Goal: Information Seeking & Learning: Learn about a topic

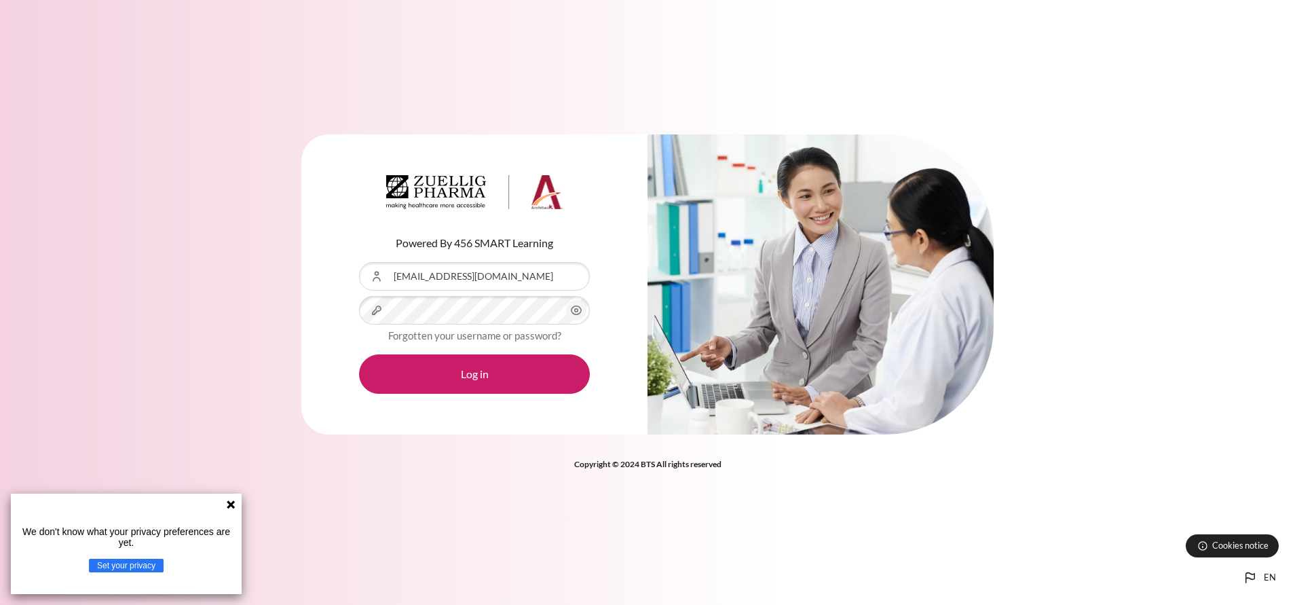
click at [359, 354] on button "Log in" at bounding box center [474, 373] width 231 height 39
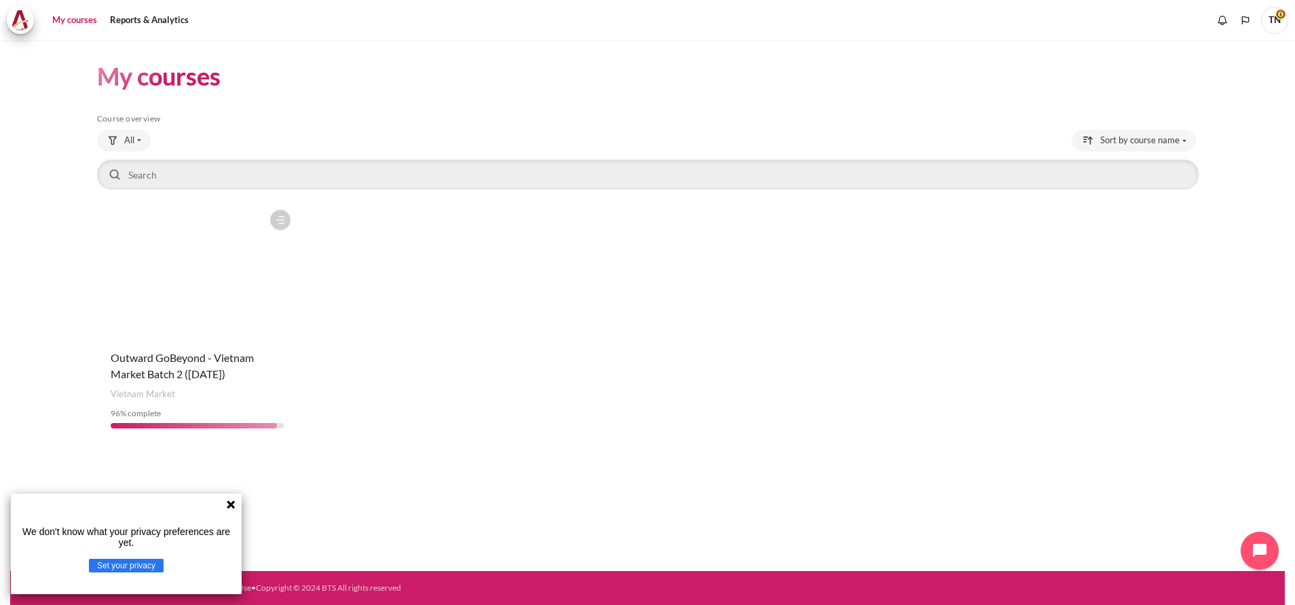
click at [217, 308] on figure "Content" at bounding box center [197, 271] width 201 height 136
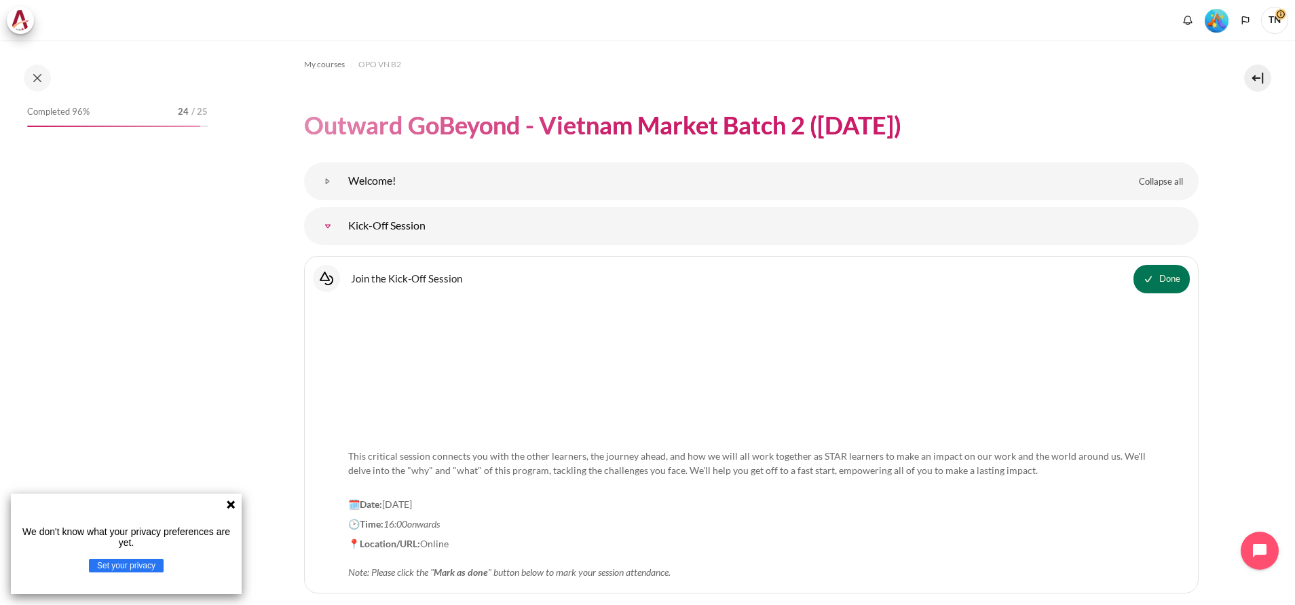
click at [229, 504] on icon at bounding box center [231, 504] width 8 height 8
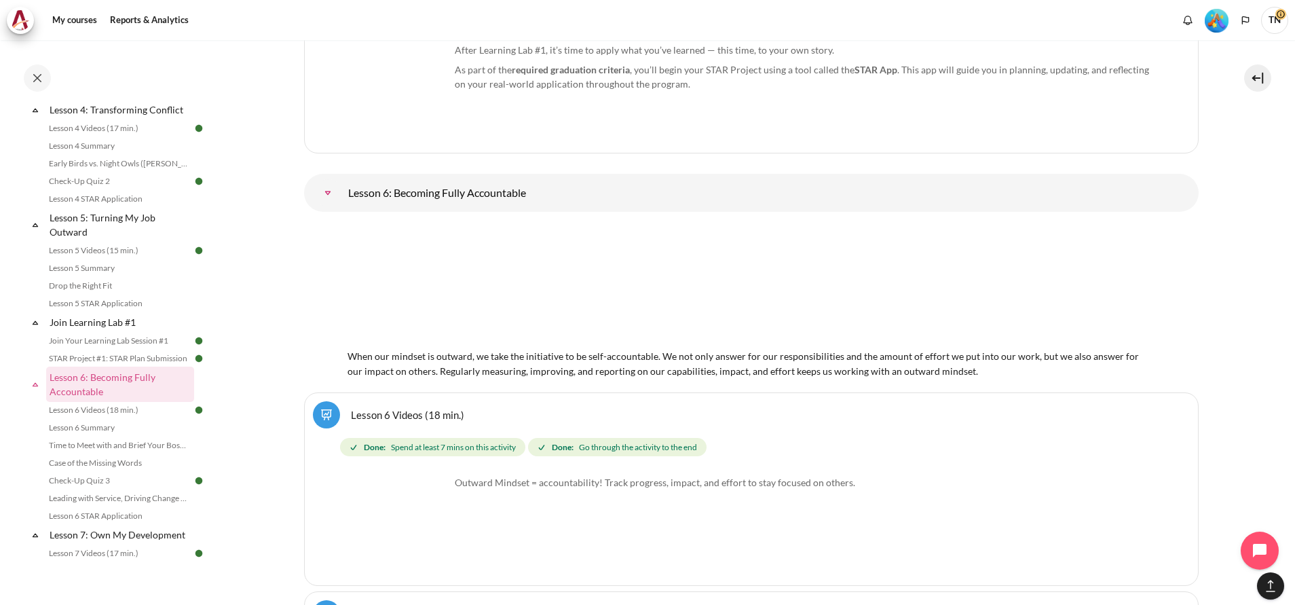
scroll to position [7473, 0]
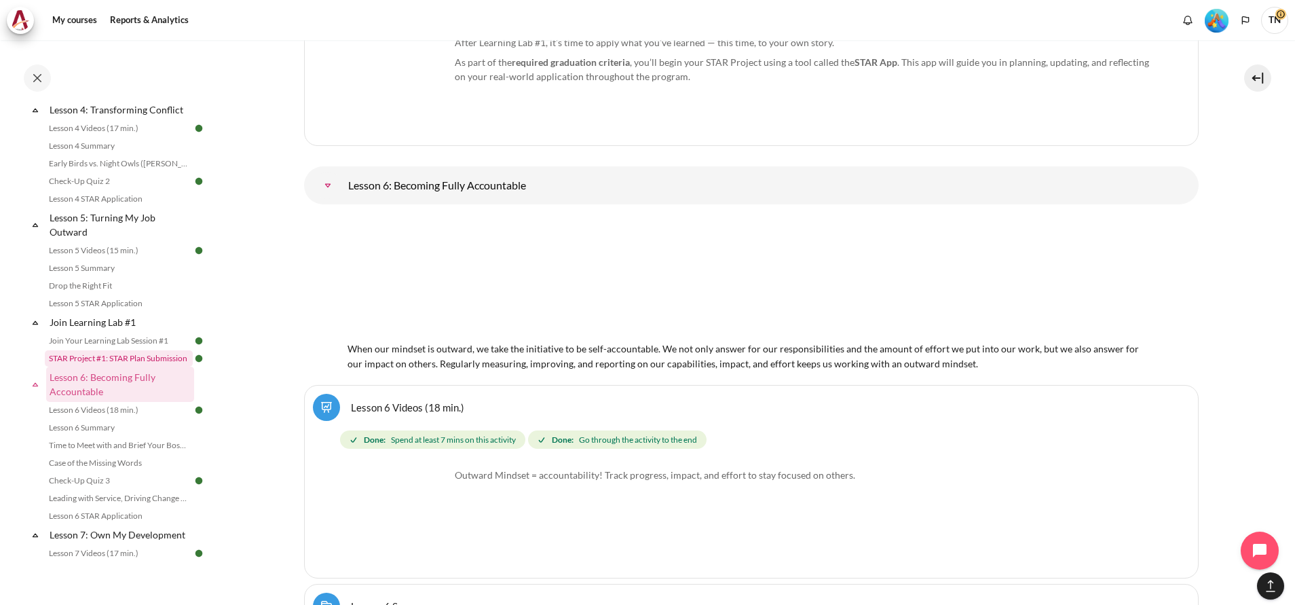
click at [111, 367] on link "STAR Project #1: STAR Plan Submission" at bounding box center [119, 358] width 148 height 16
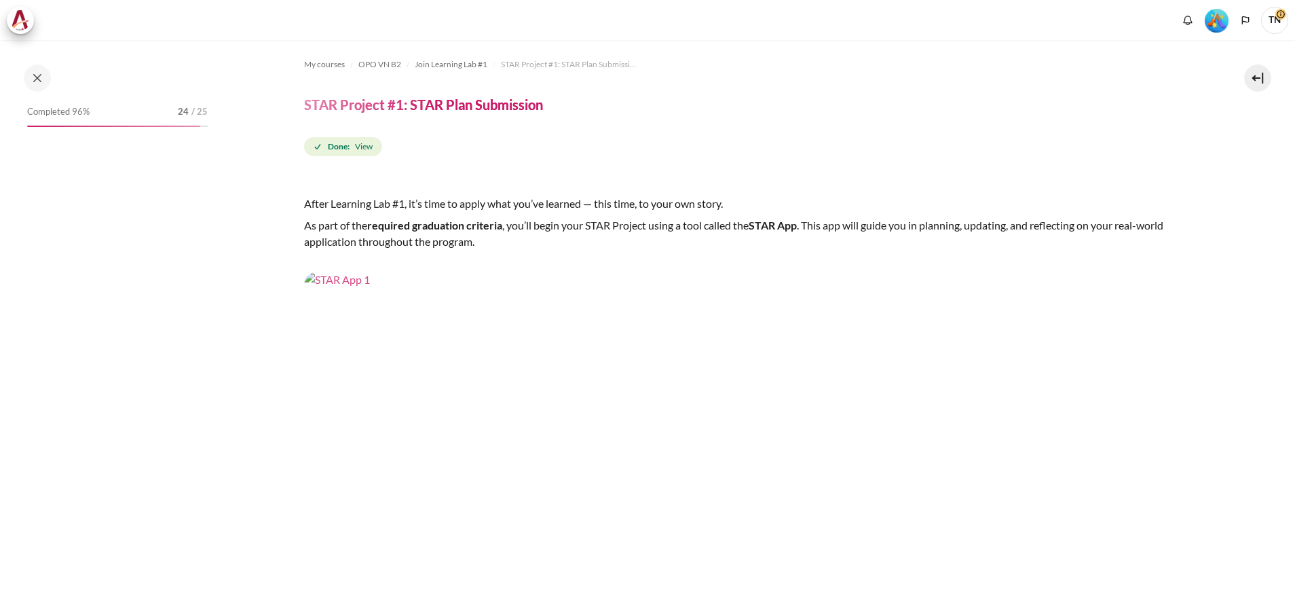
scroll to position [595, 0]
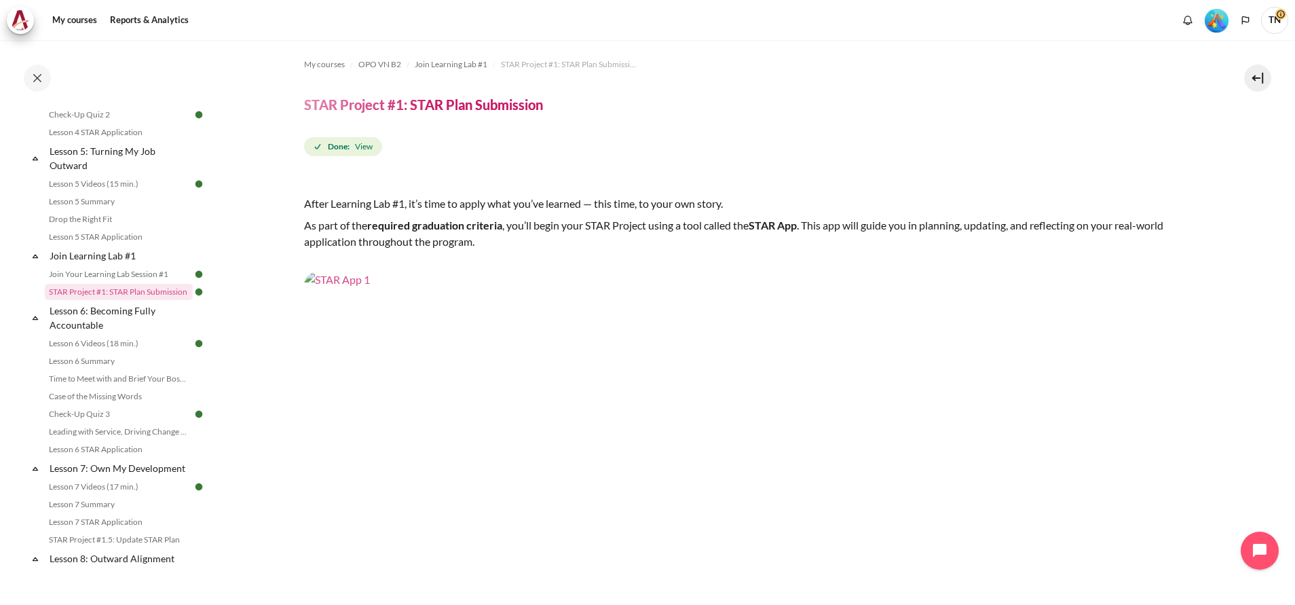
click at [699, 410] on img "Content" at bounding box center [751, 523] width 895 height 503
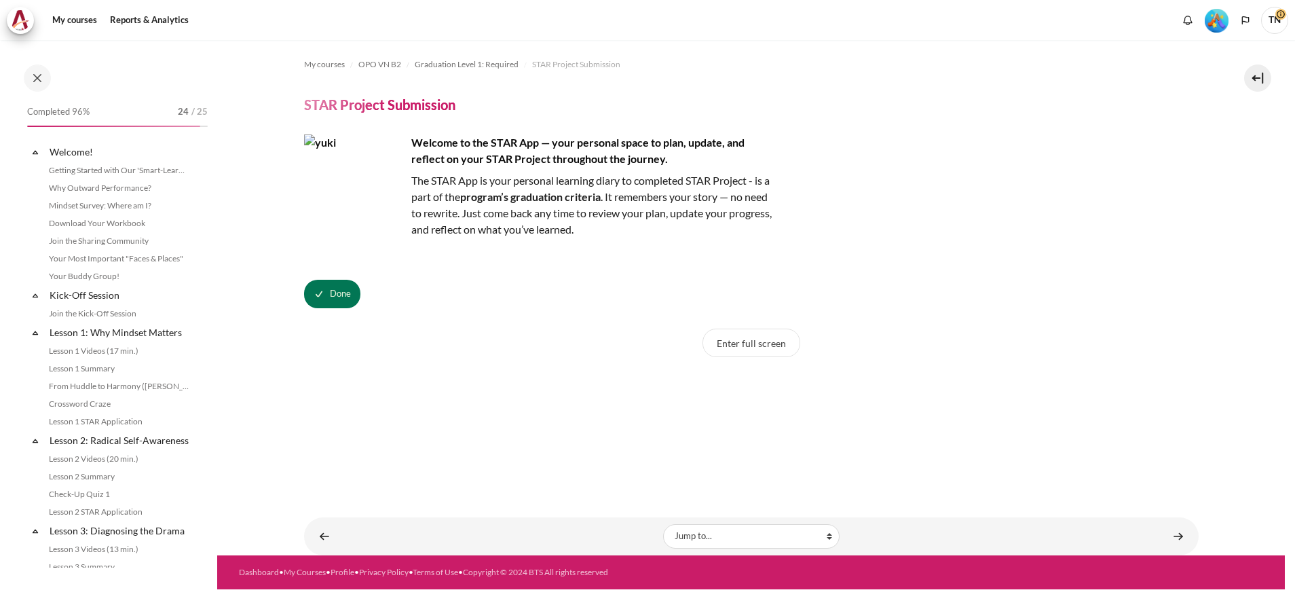
scroll to position [1361, 0]
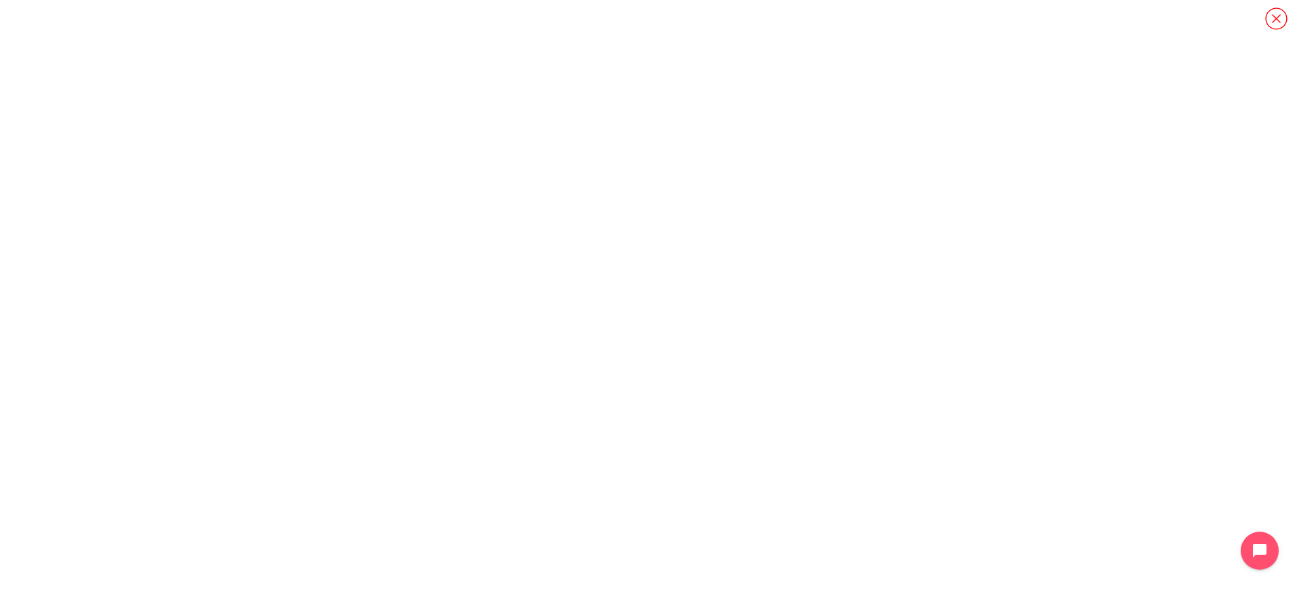
click at [1273, 17] on icon "Content" at bounding box center [1277, 19] width 24 height 24
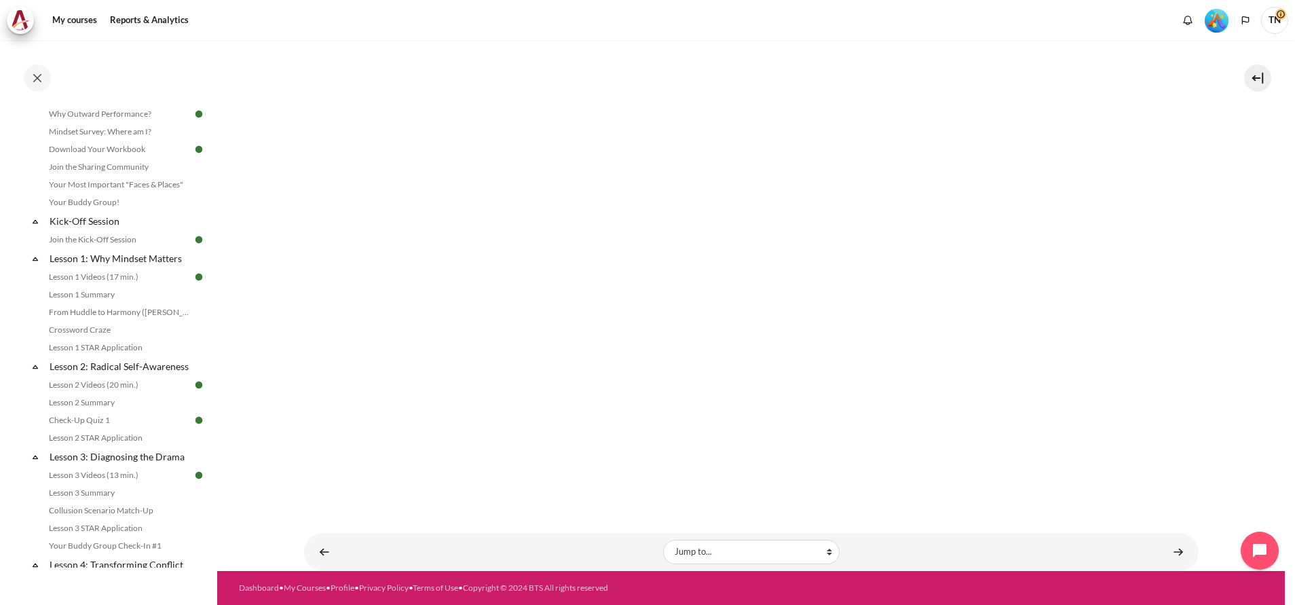
scroll to position [0, 0]
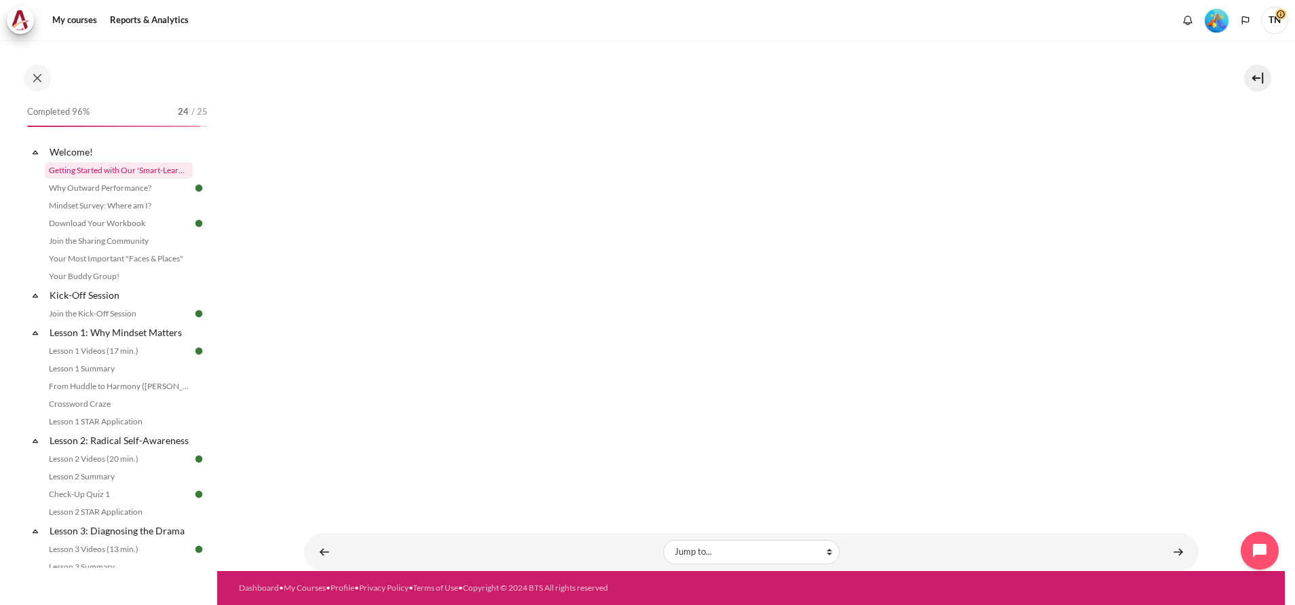
click at [122, 169] on link "Getting Started with Our 'Smart-Learning' Platform" at bounding box center [119, 170] width 148 height 16
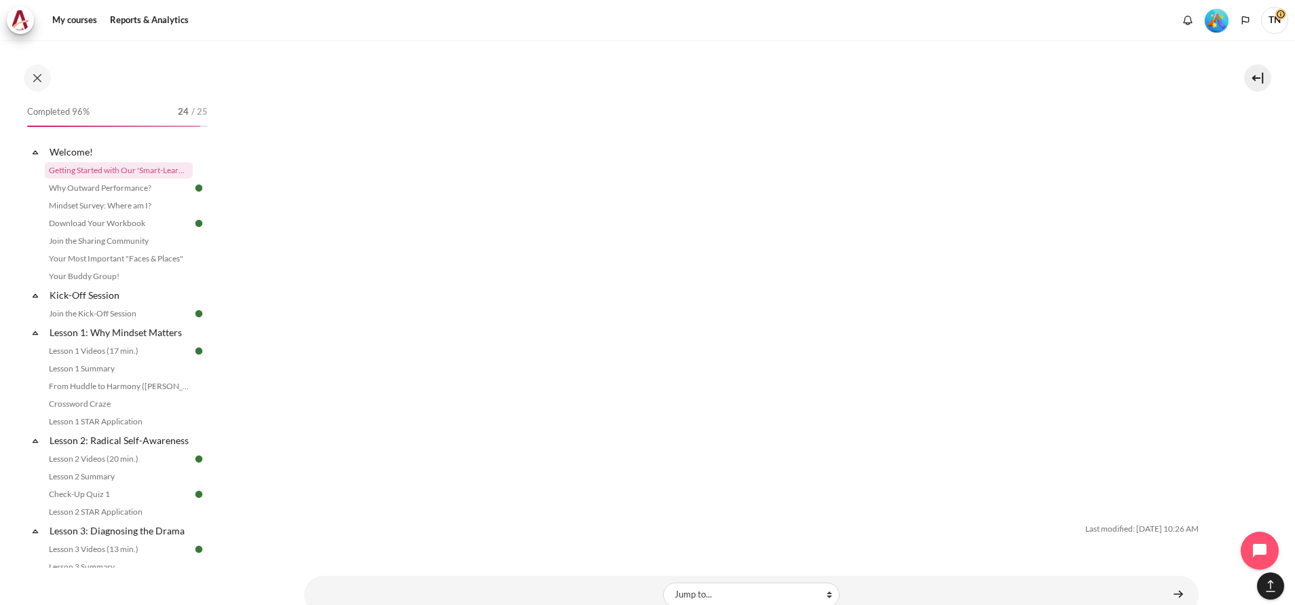
scroll to position [4269, 0]
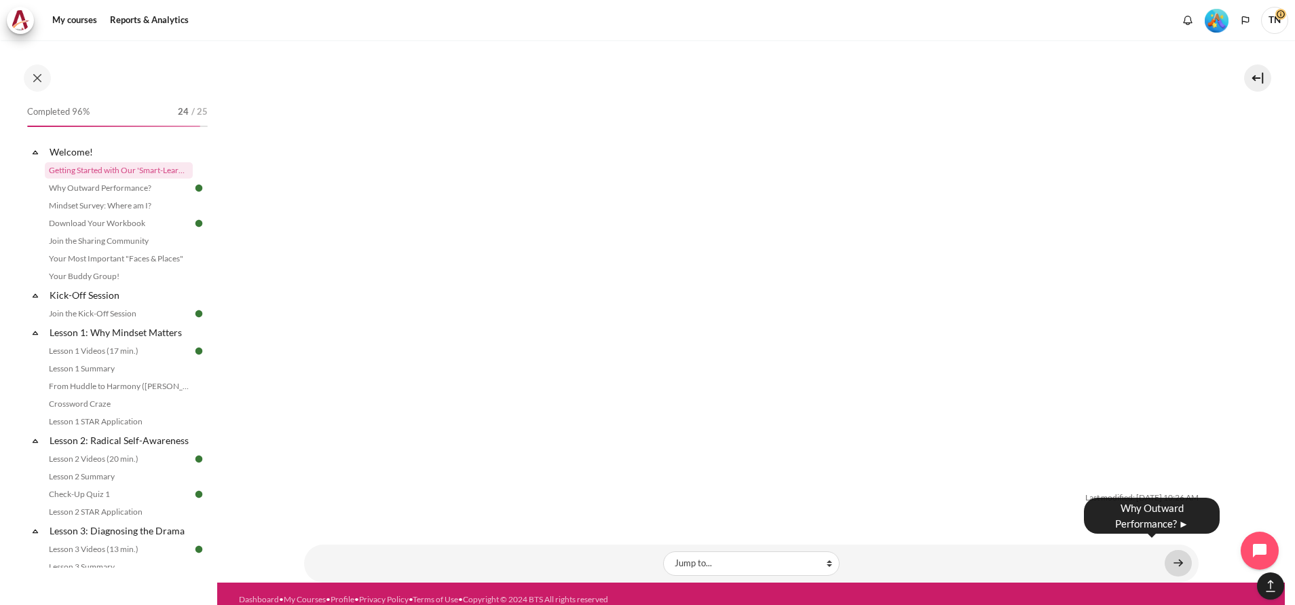
click at [1165, 553] on link "Content" at bounding box center [1178, 563] width 27 height 26
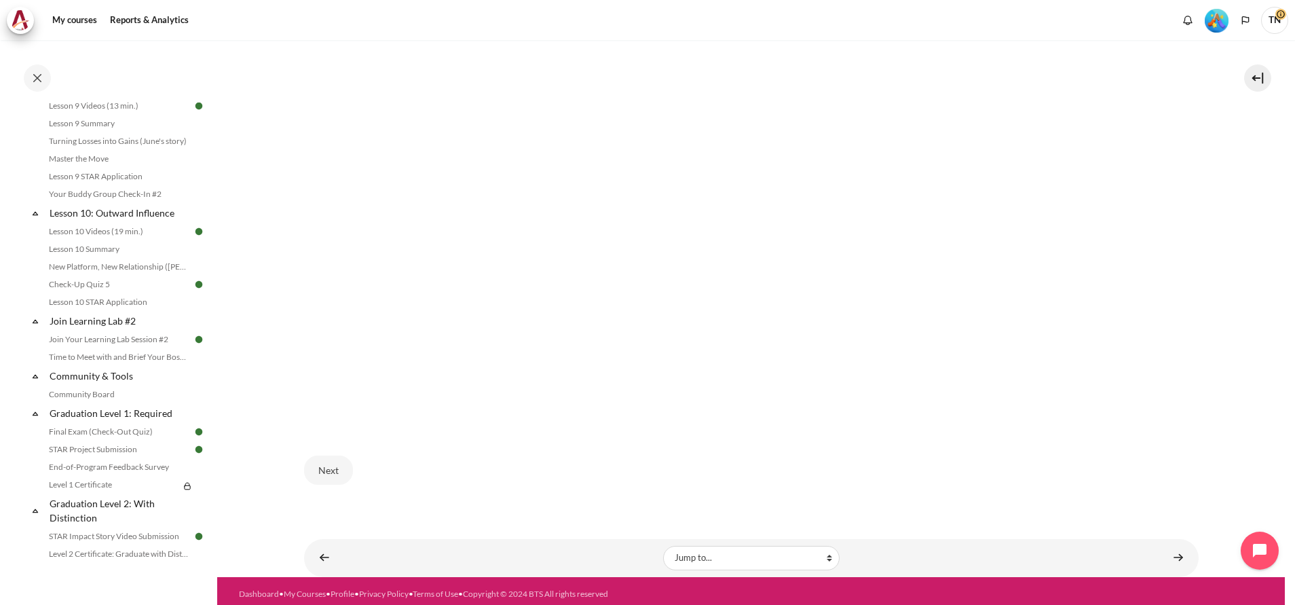
scroll to position [1508, 0]
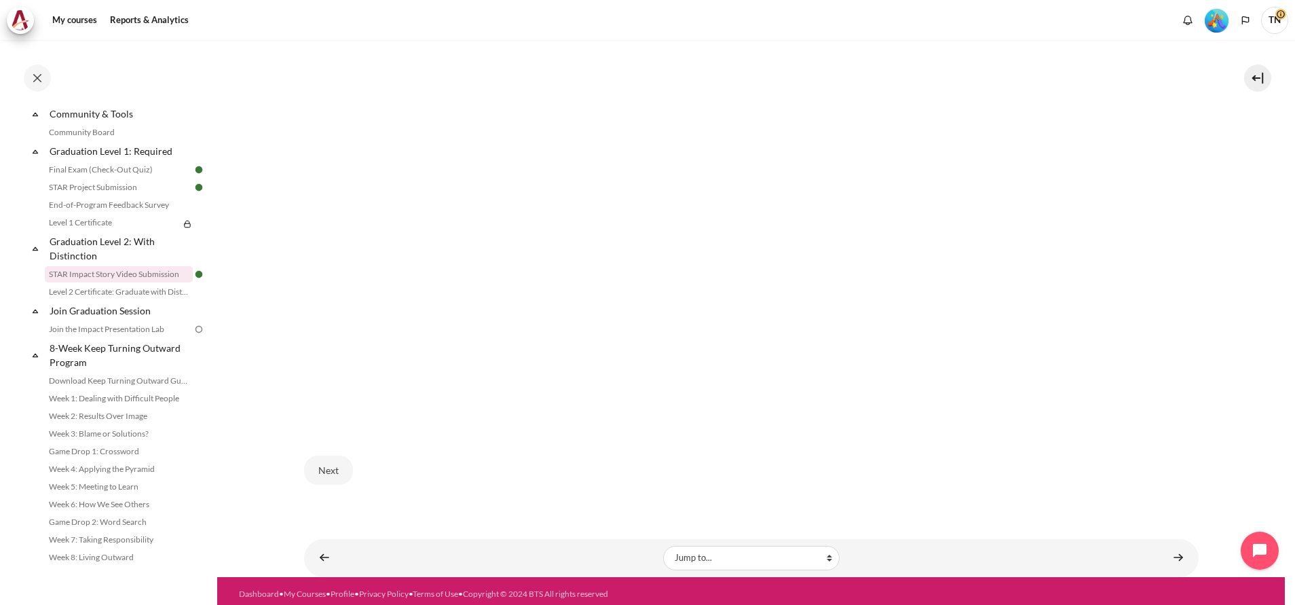
click at [143, 274] on link "STAR Impact Story Video Submission" at bounding box center [119, 274] width 148 height 16
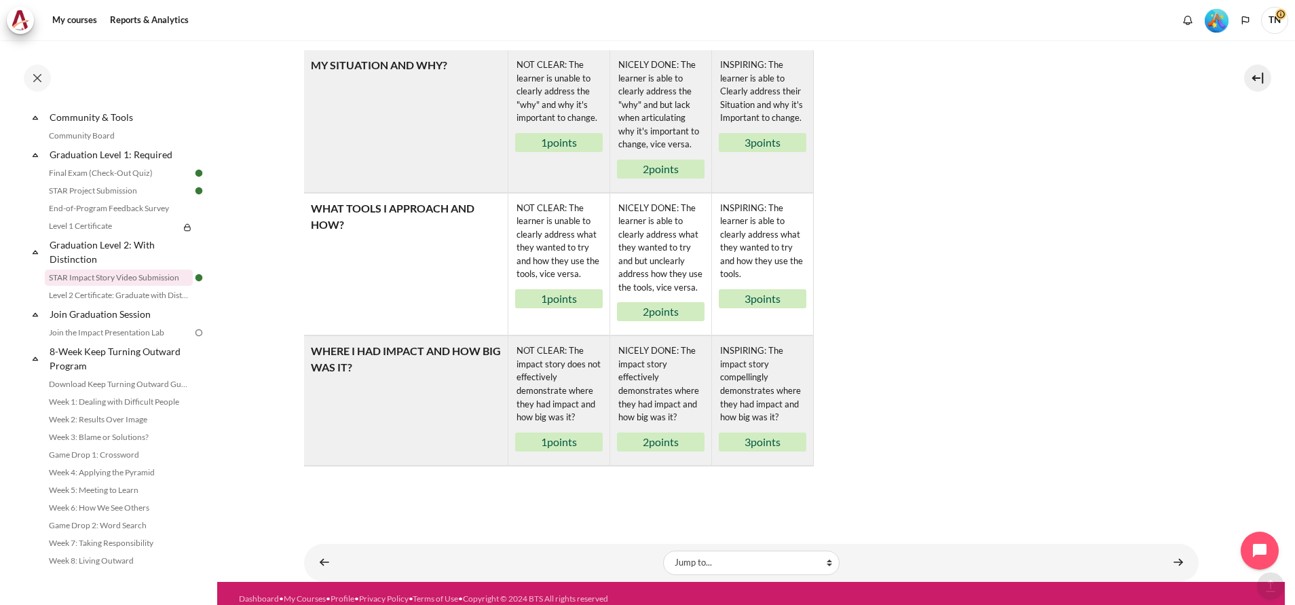
scroll to position [891, 0]
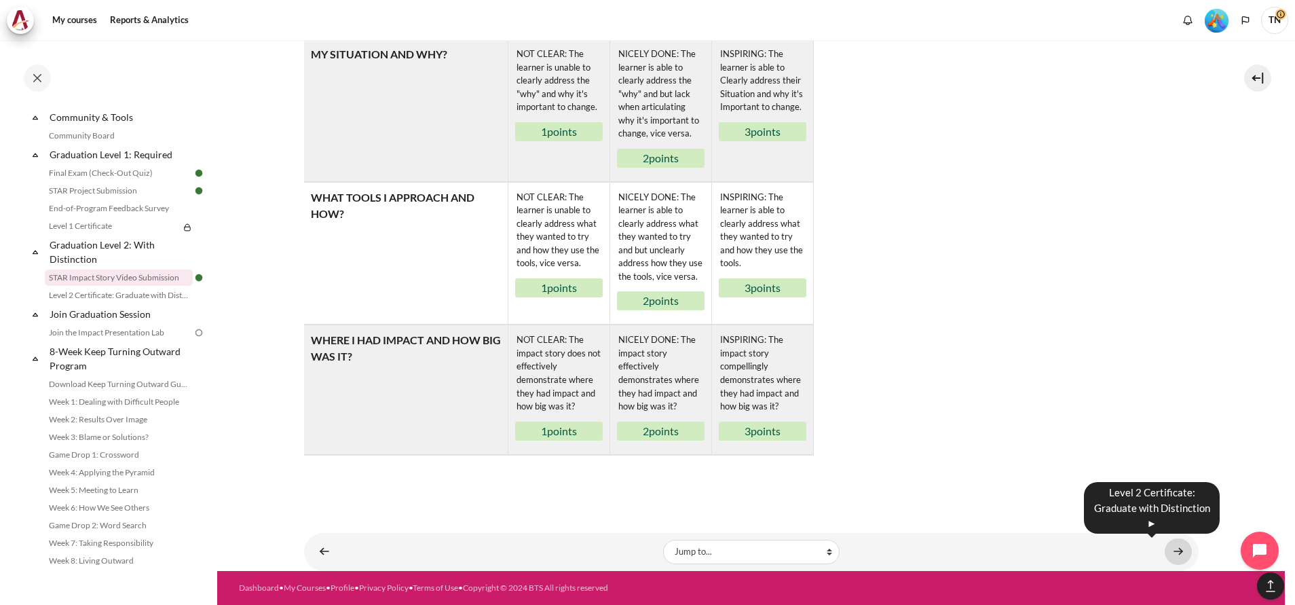
click at [1171, 546] on link "Content" at bounding box center [1178, 551] width 27 height 26
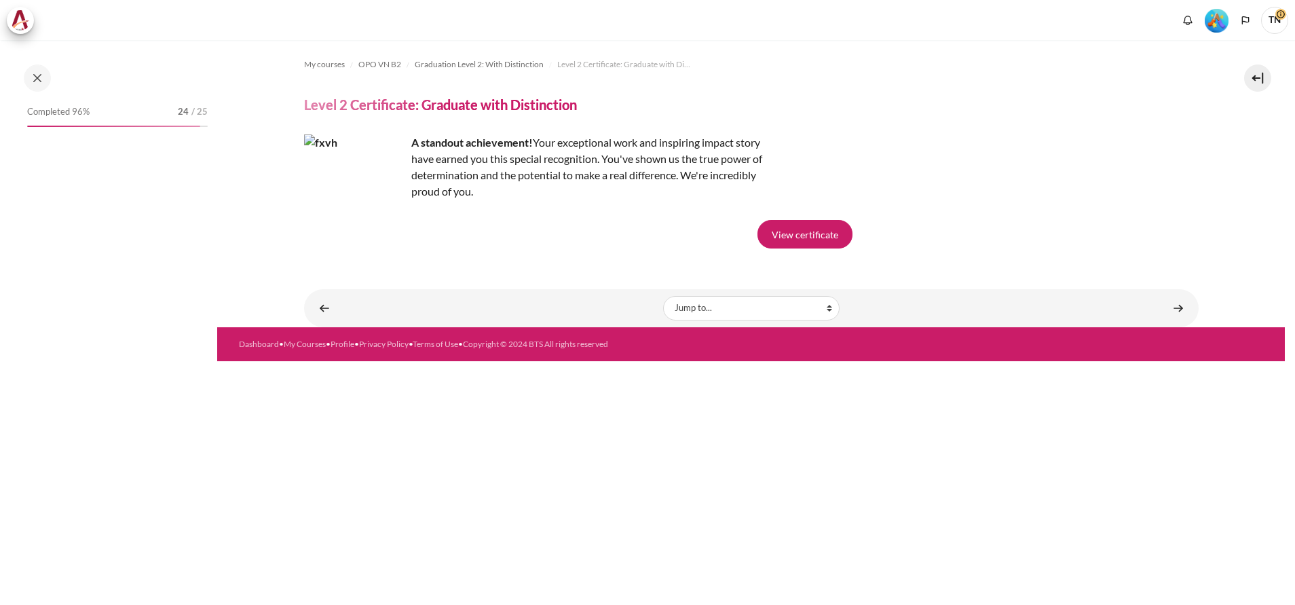
scroll to position [1465, 0]
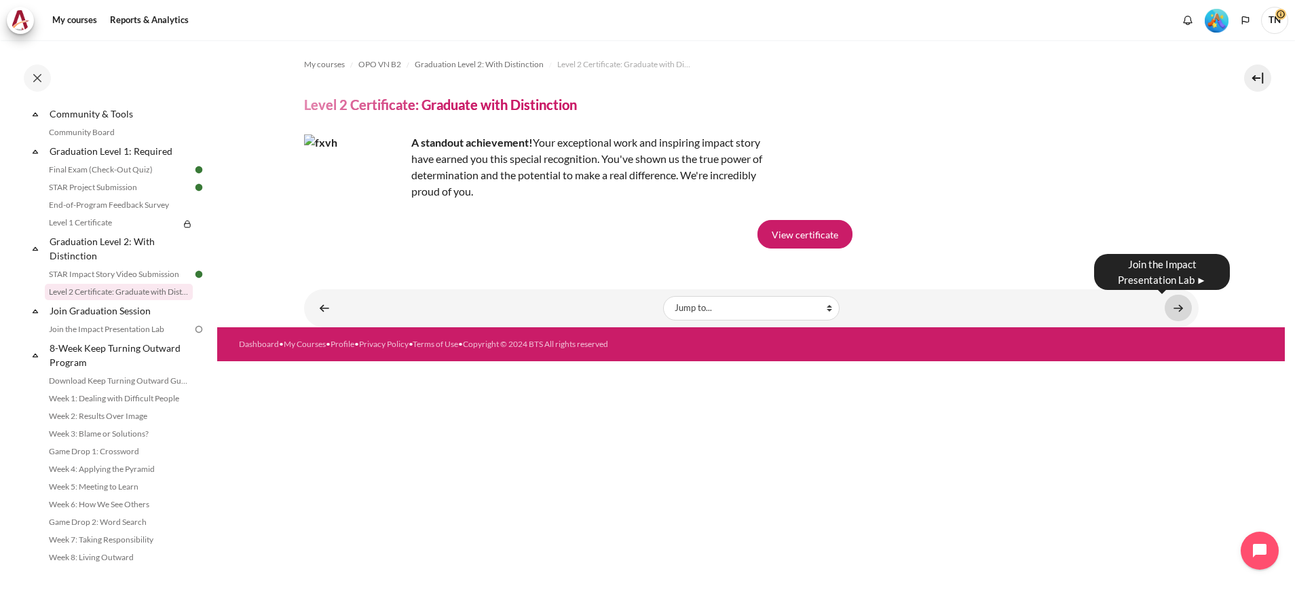
click at [1183, 310] on link "Content" at bounding box center [1178, 308] width 27 height 26
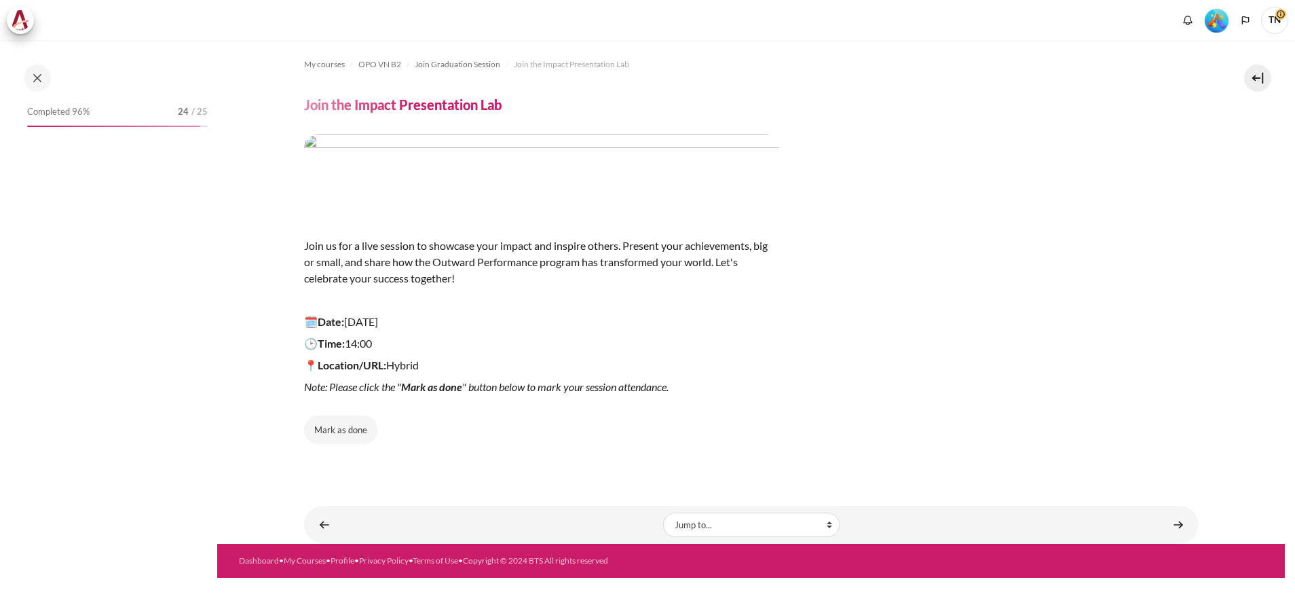
scroll to position [1503, 0]
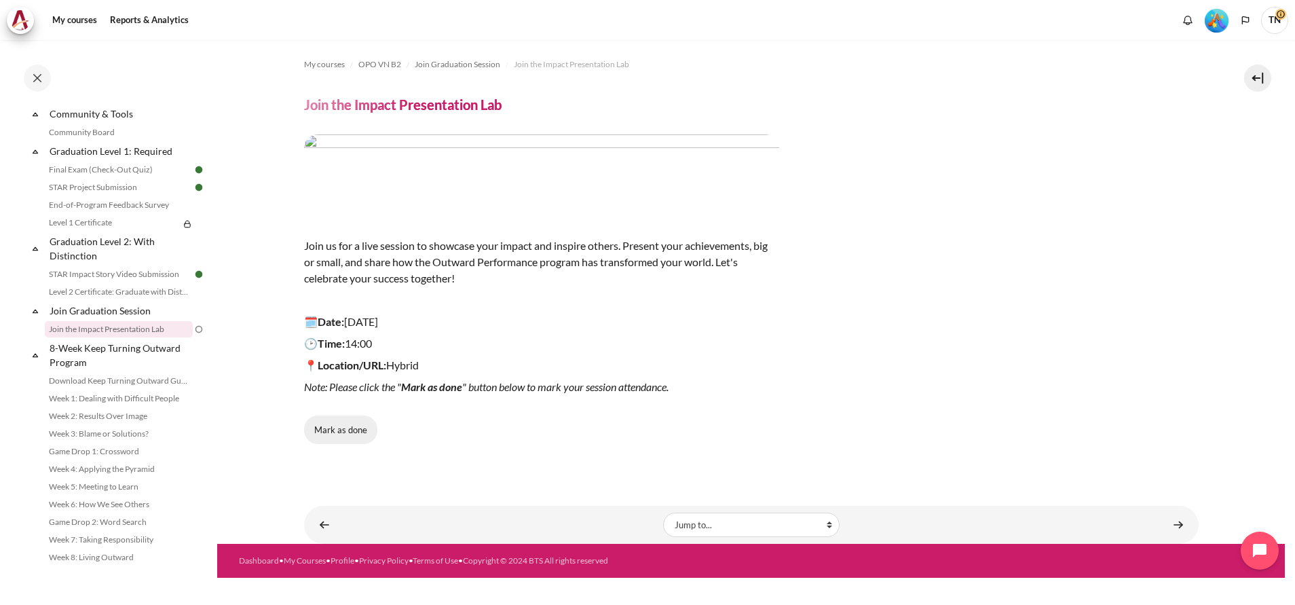
click at [355, 432] on button "Mark as done" at bounding box center [340, 430] width 73 height 29
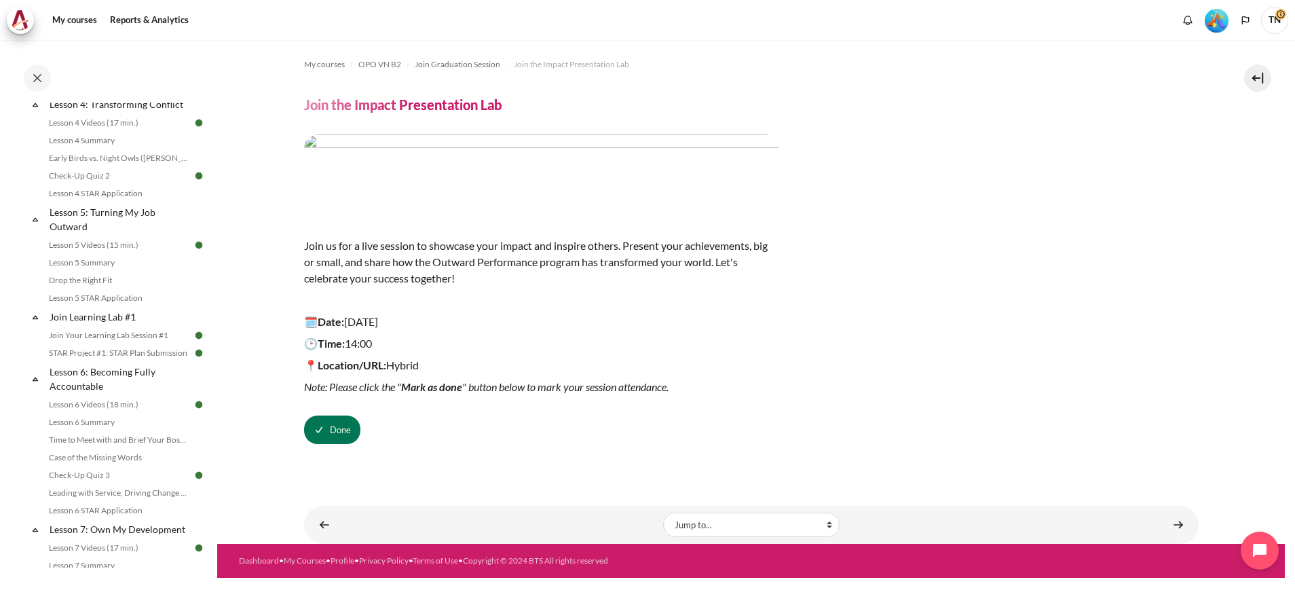
scroll to position [1508, 0]
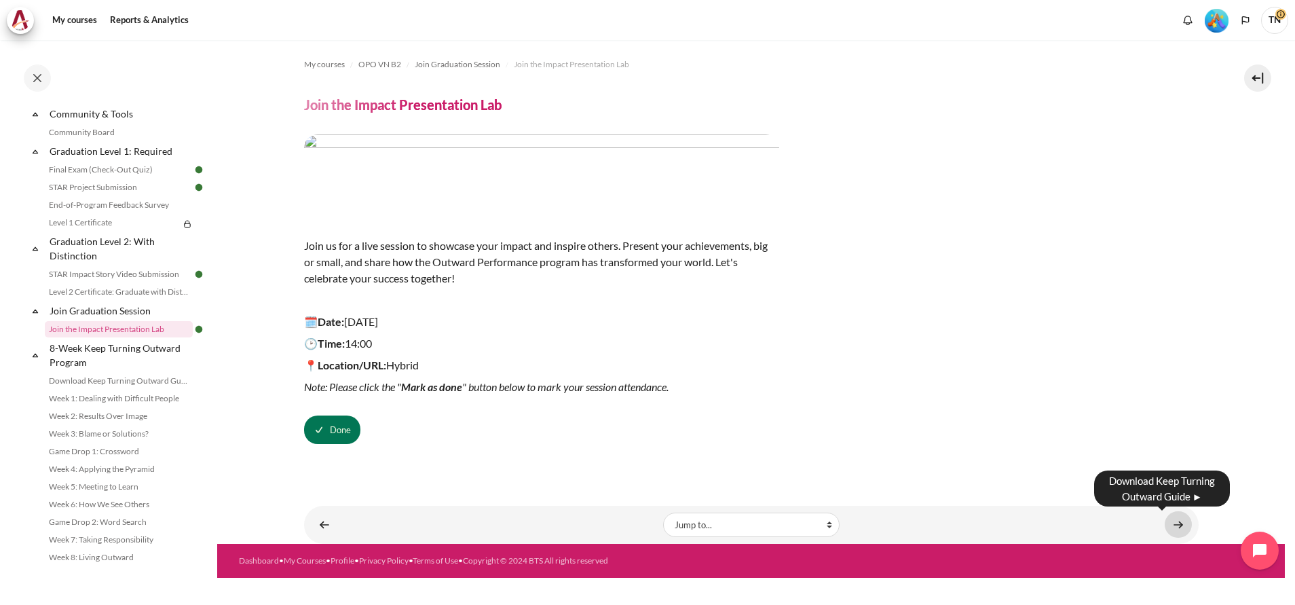
click at [1178, 526] on link "Content" at bounding box center [1178, 524] width 27 height 26
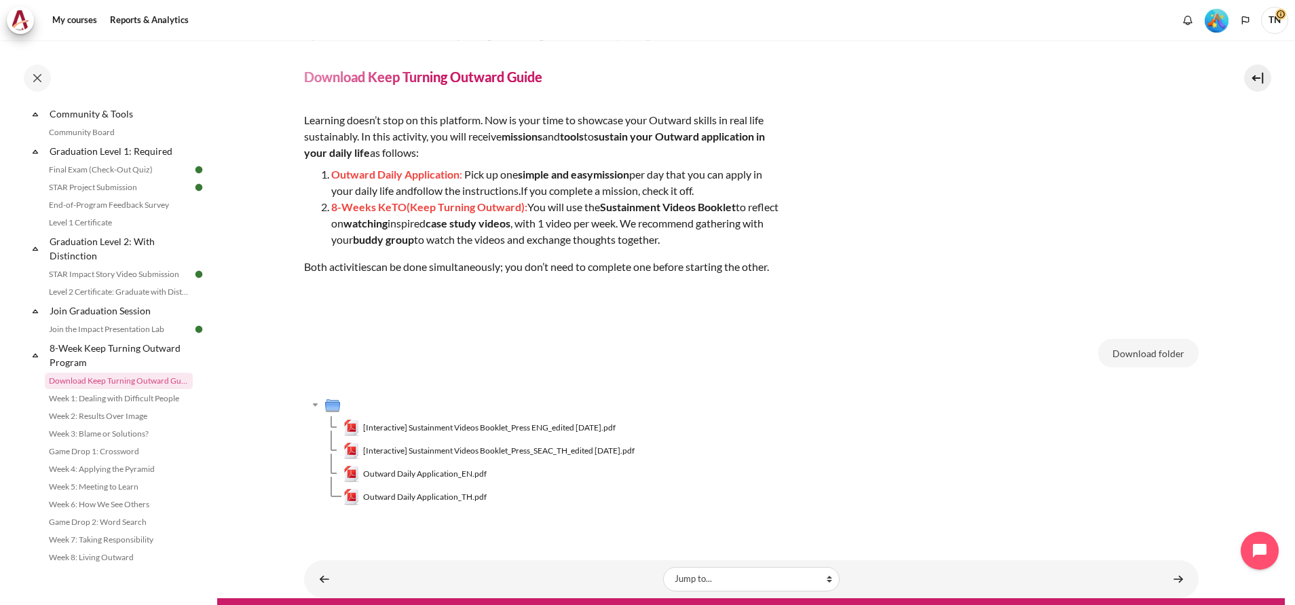
scroll to position [55, 0]
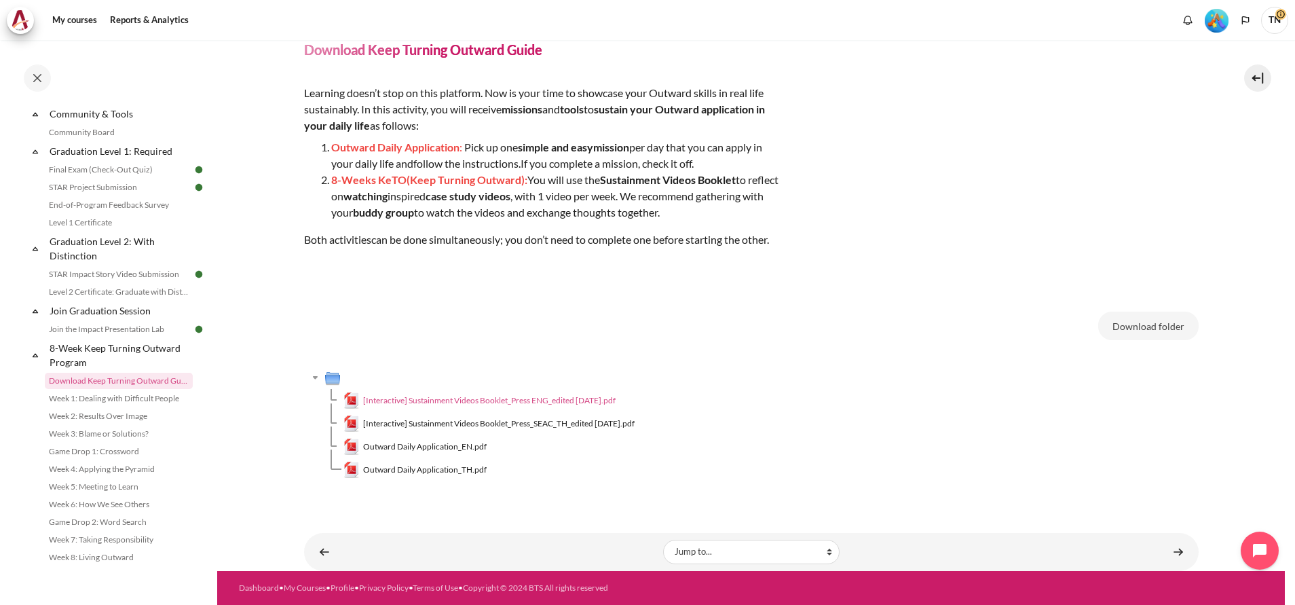
click at [483, 401] on span "[Interactive] Sustainment Videos Booklet_Press ENG_edited [DATE].pdf" at bounding box center [489, 400] width 253 height 12
click at [422, 447] on span "Outward Daily Application_EN.pdf" at bounding box center [425, 447] width 124 height 12
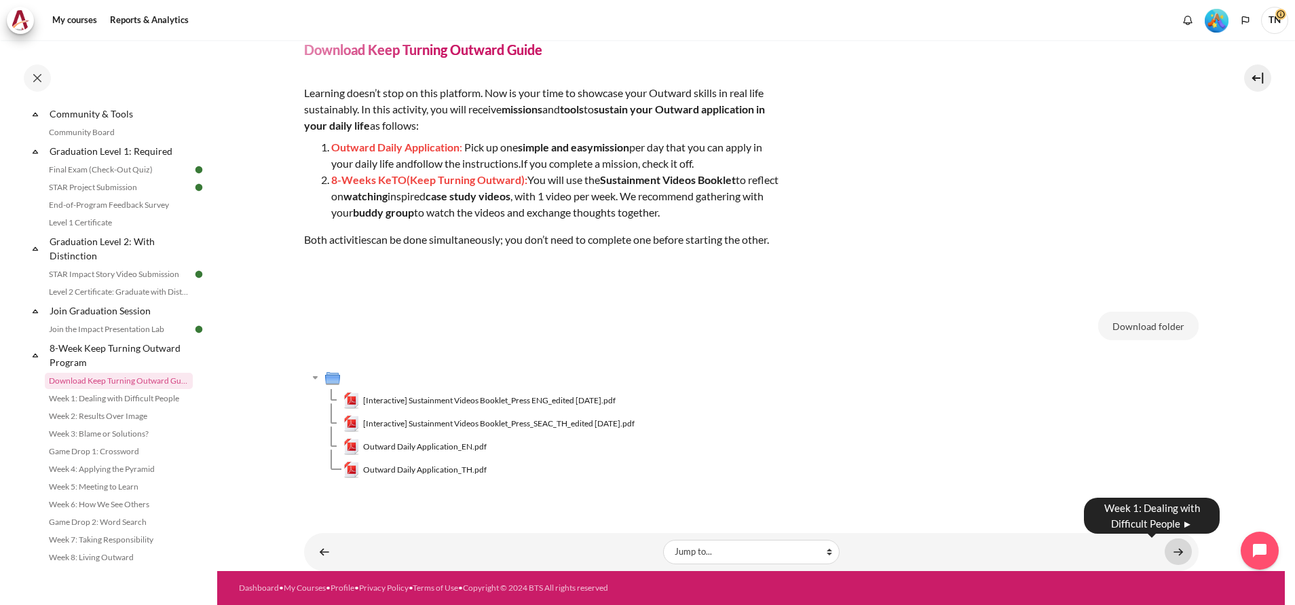
click at [1165, 551] on link "Content" at bounding box center [1178, 551] width 27 height 26
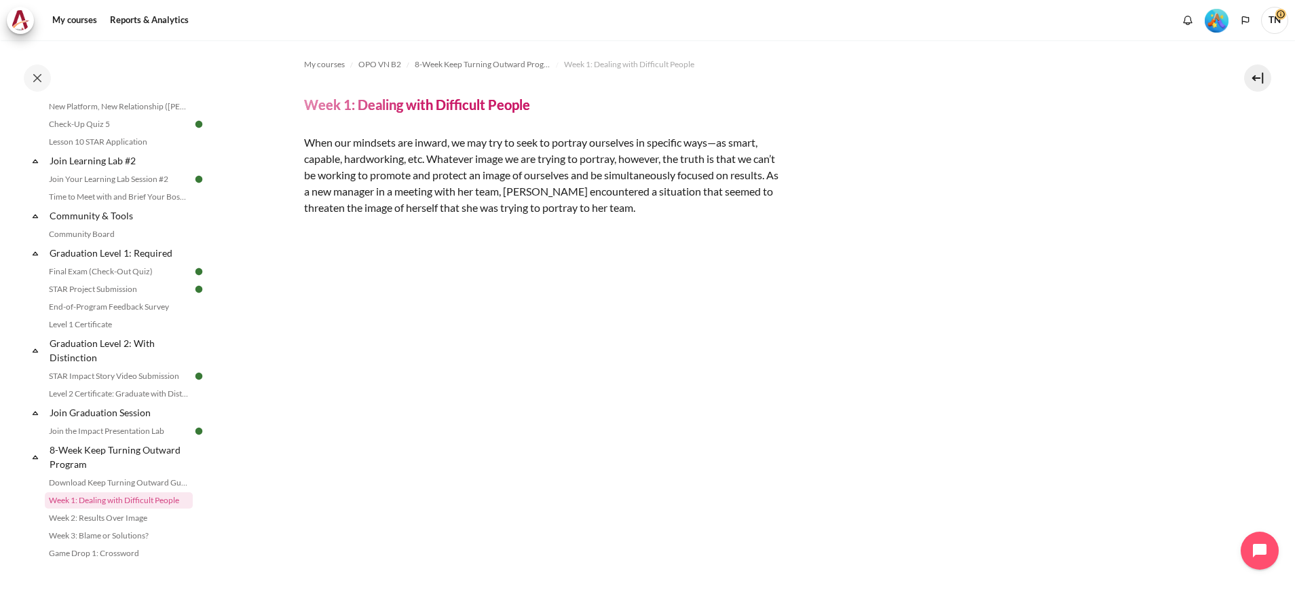
scroll to position [1508, 0]
